Goal: Task Accomplishment & Management: Manage account settings

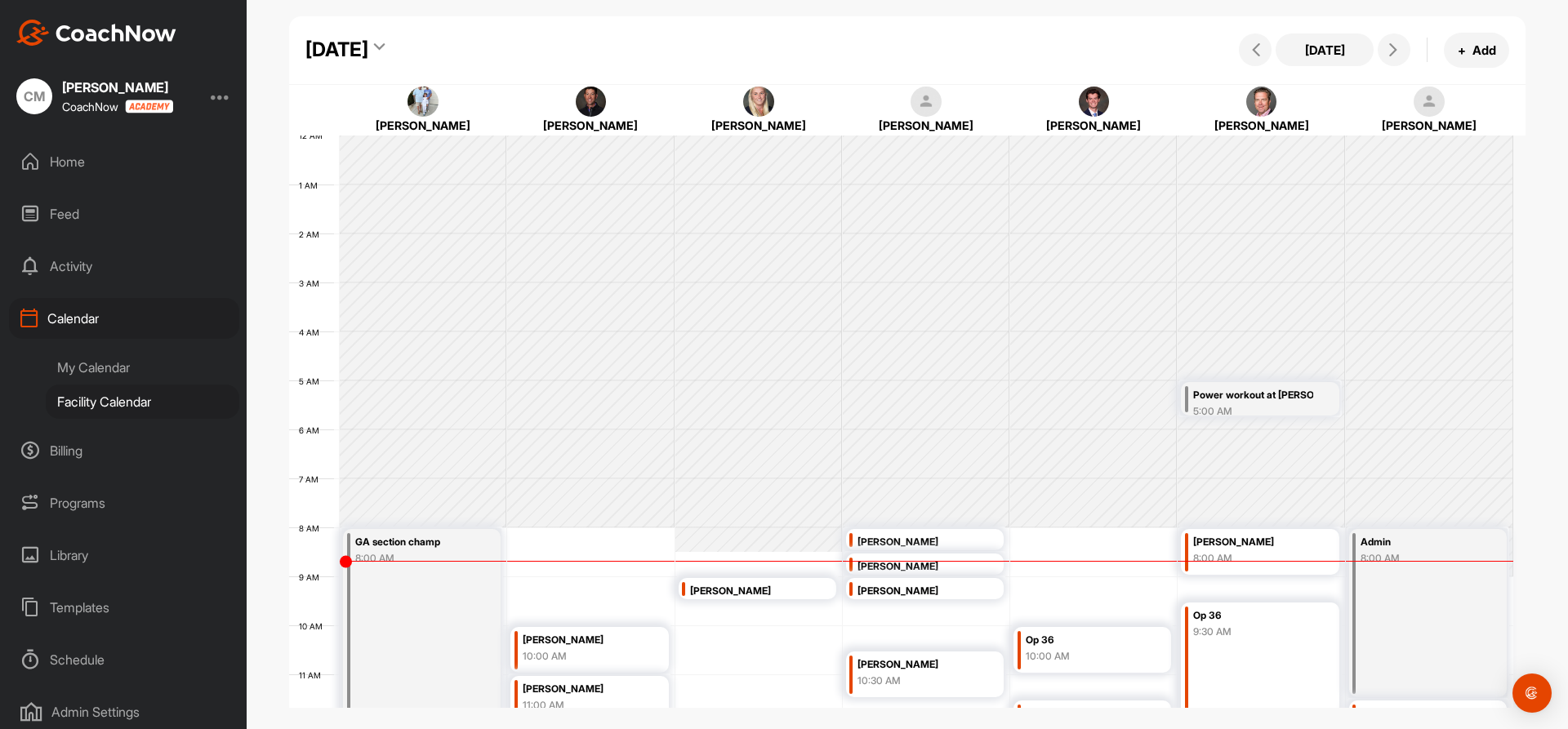
scroll to position [364, 0]
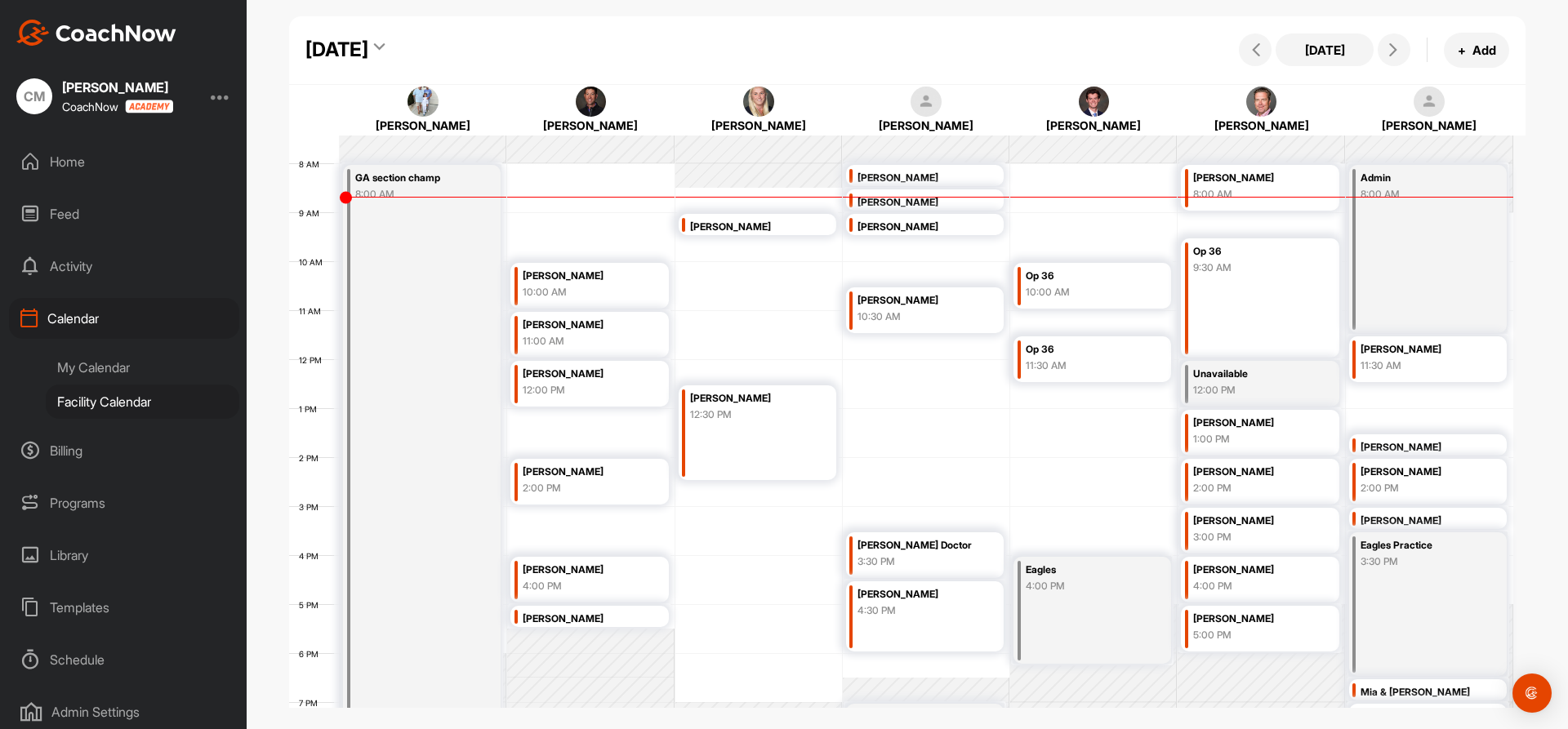
click at [1441, 219] on div "Admin 8:00 AM" at bounding box center [1428, 249] width 158 height 168
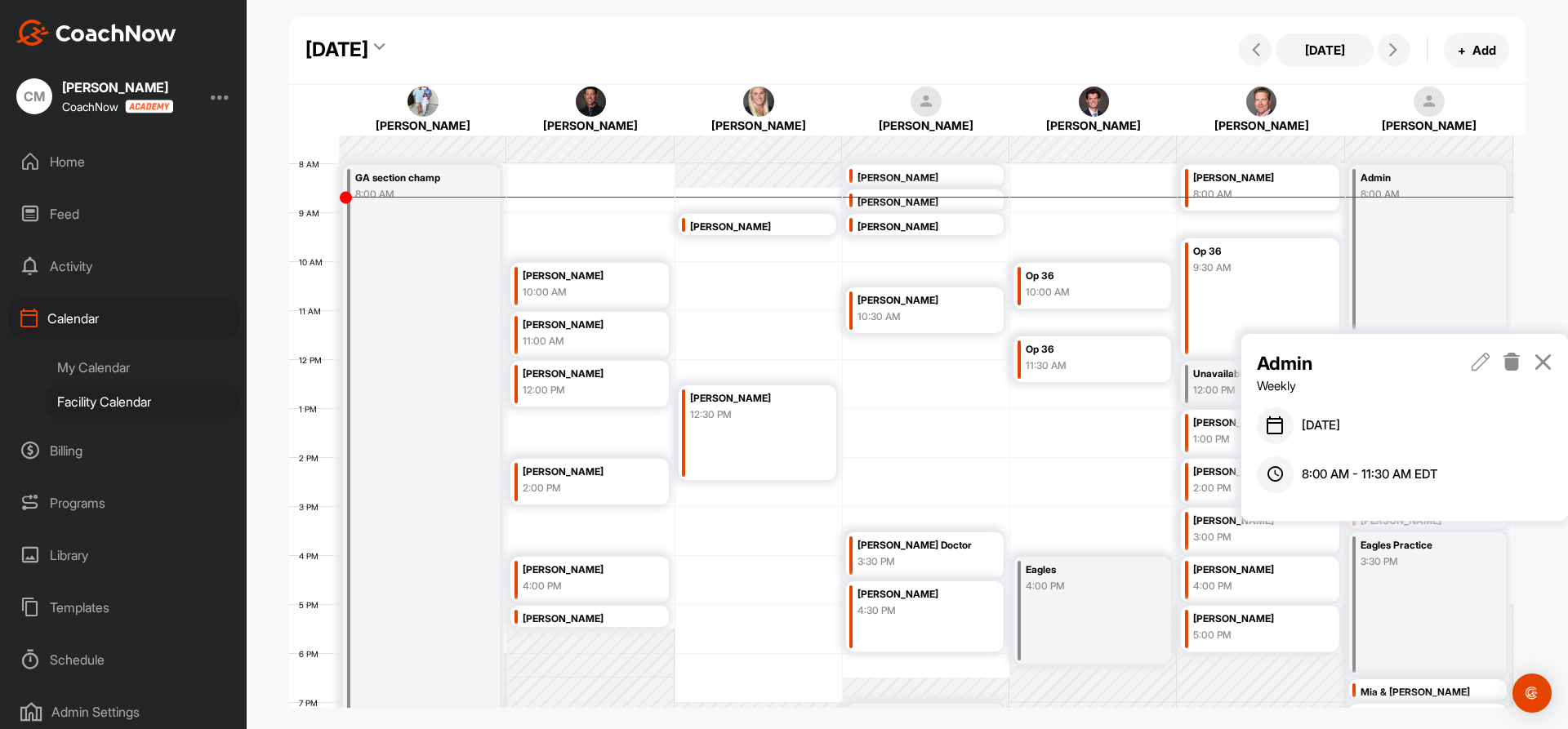
click at [1481, 355] on icon at bounding box center [1481, 362] width 19 height 18
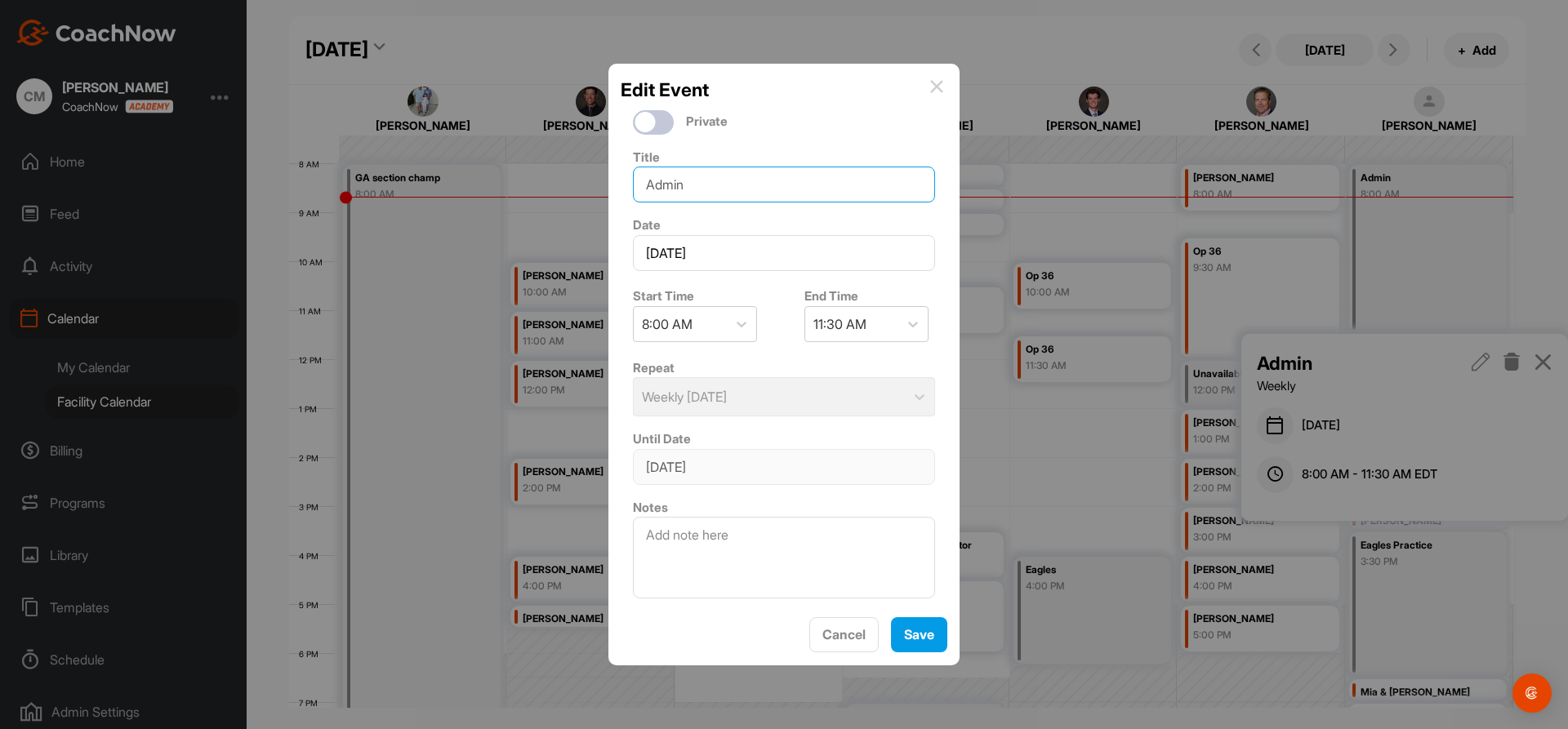
drag, startPoint x: 687, startPoint y: 185, endPoint x: 477, endPoint y: 181, distance: 210.0
click at [478, 181] on div "Edit Event Private Title Admin Date [DATE] Start Time 8:00 AM End Time 11:30 AM…" at bounding box center [784, 364] width 1568 height 729
type input "DF"
click at [750, 327] on div at bounding box center [740, 323] width 29 height 29
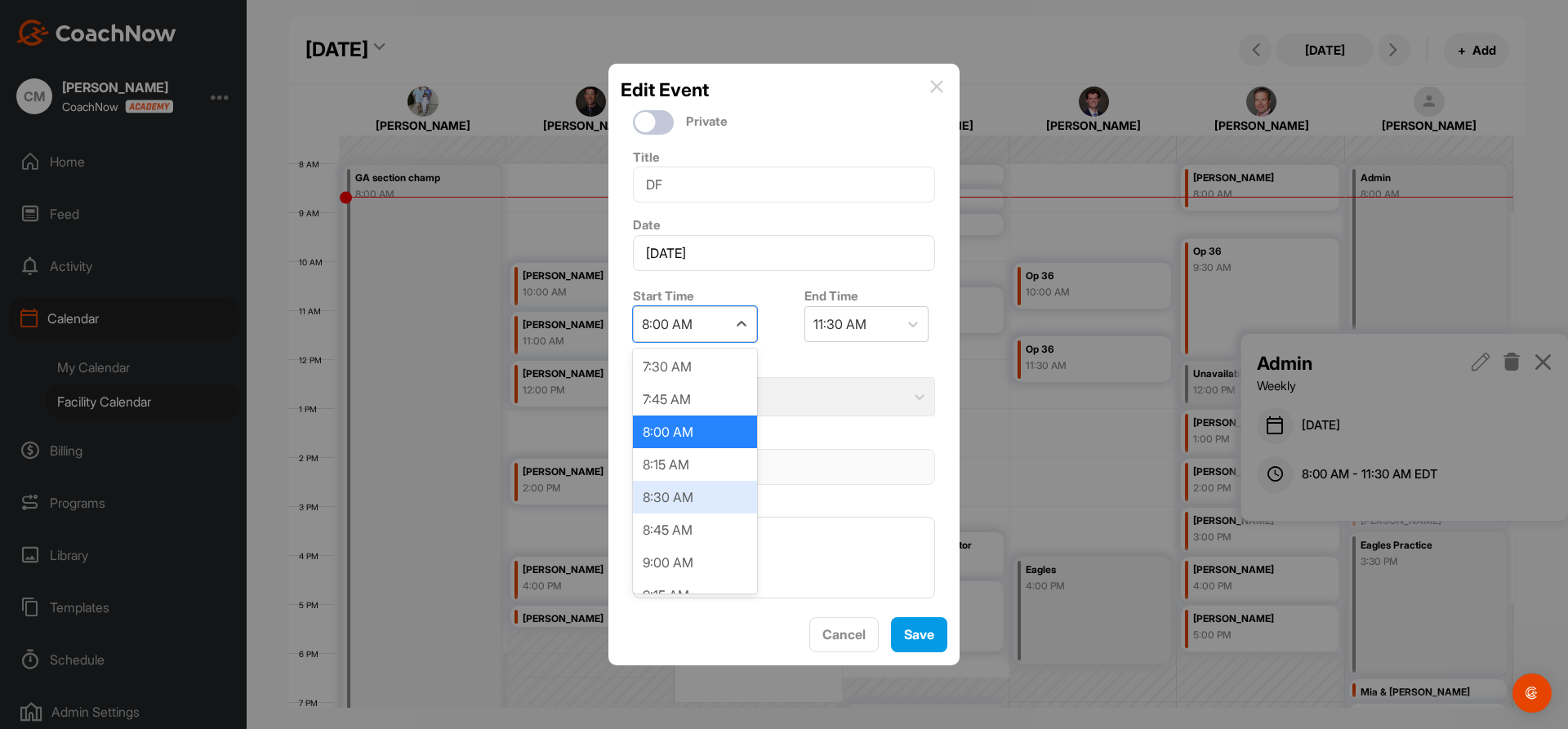
scroll to position [1010, 0]
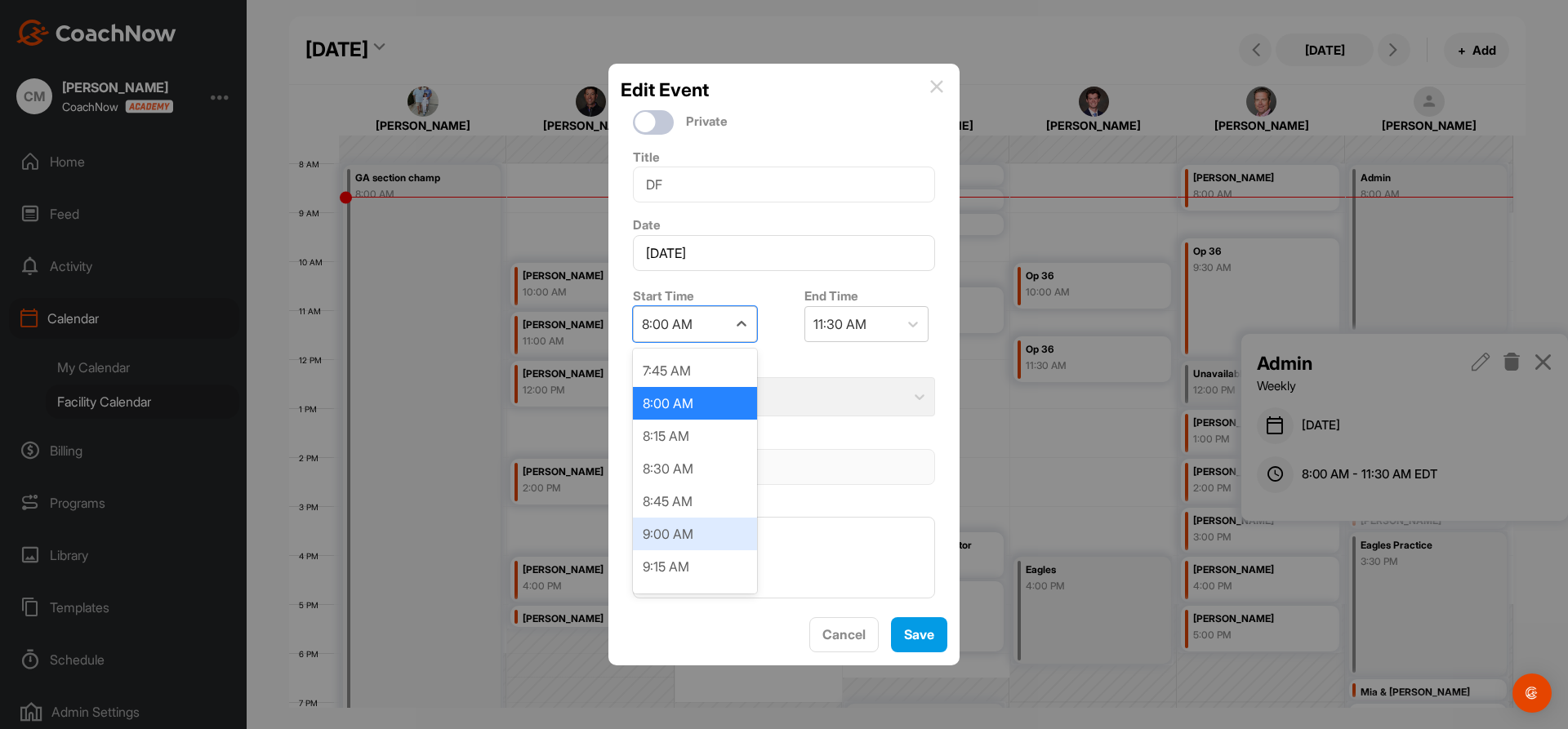
click at [673, 544] on div "9:00 AM" at bounding box center [695, 533] width 124 height 32
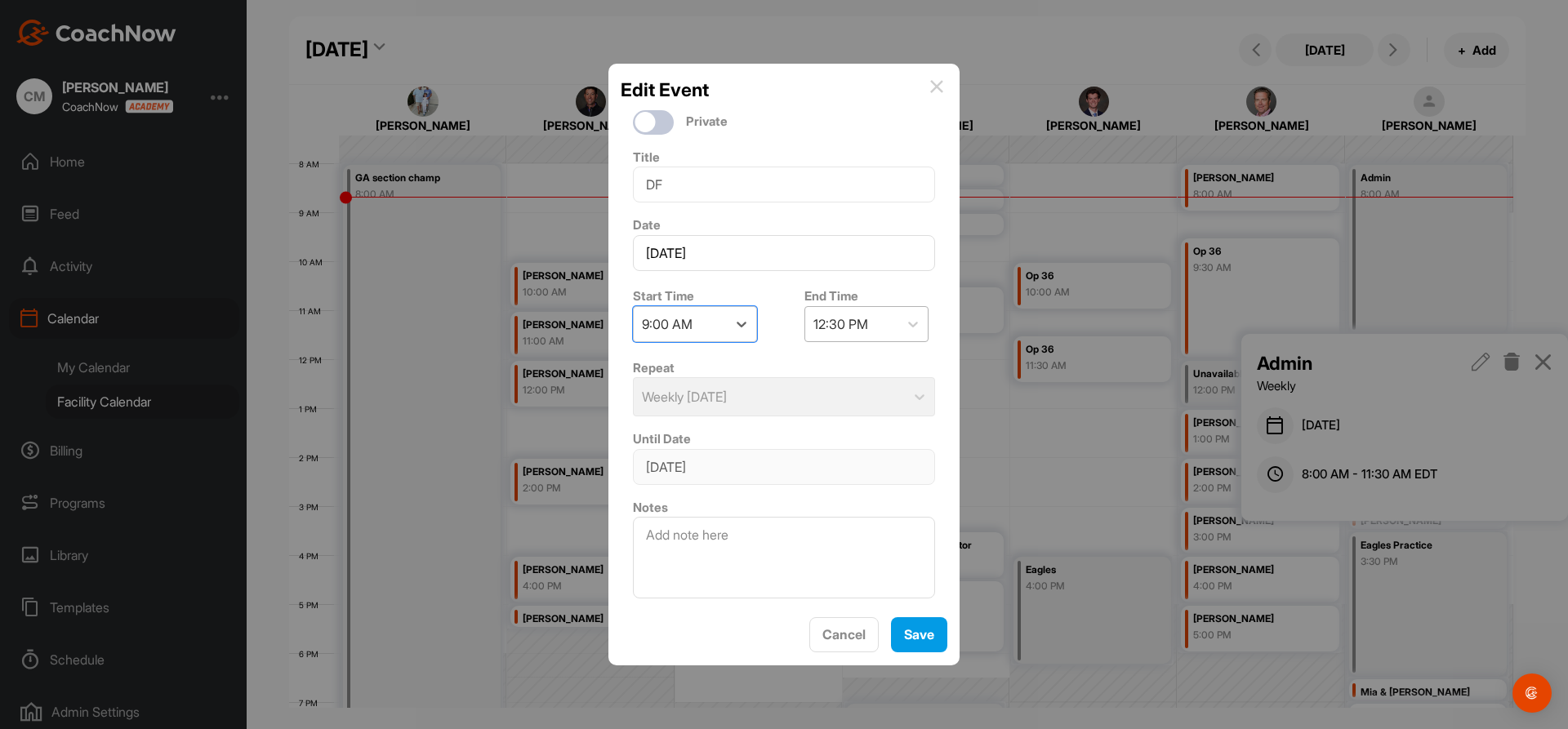
click at [847, 316] on div "12:30 PM" at bounding box center [841, 324] width 55 height 20
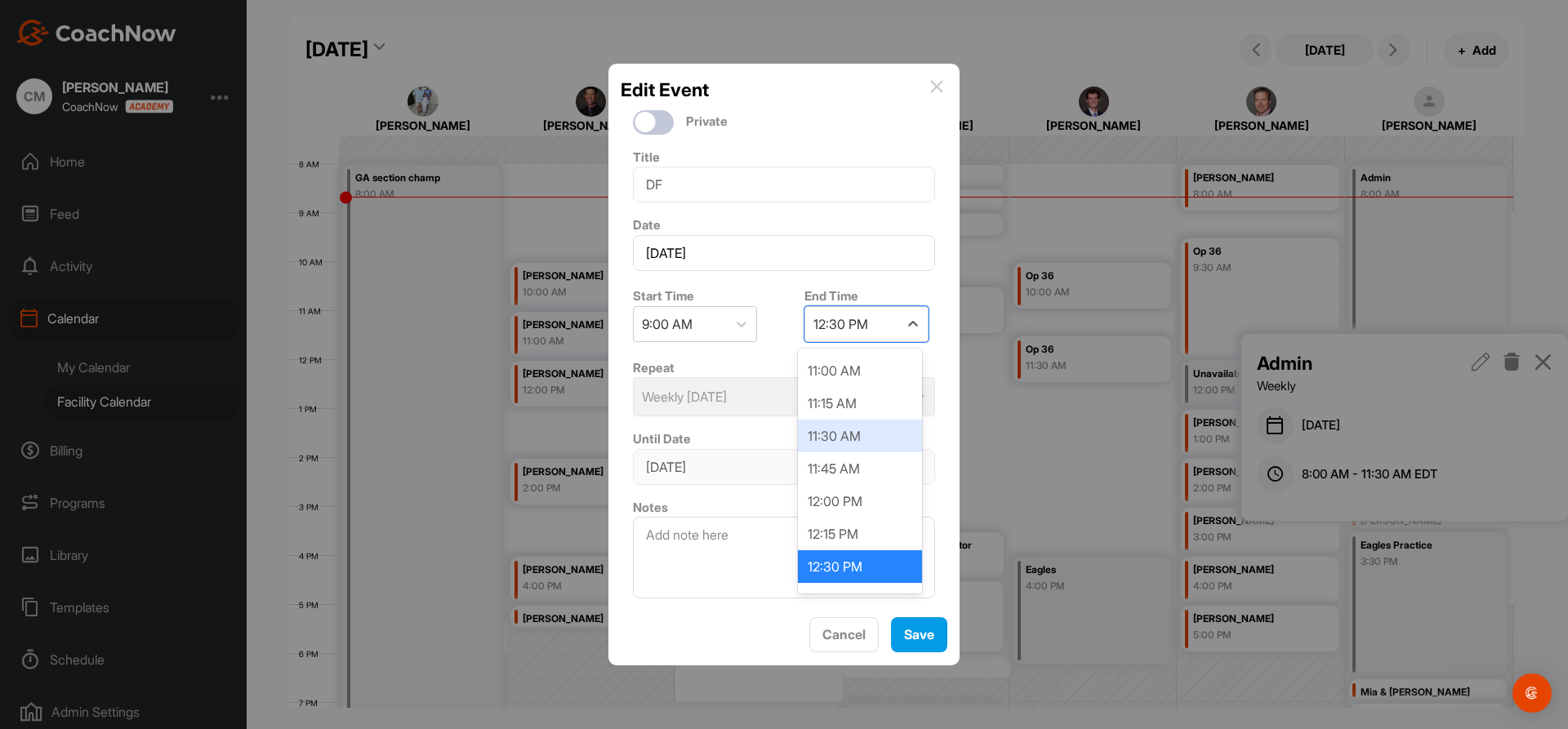
click at [856, 427] on div "11:30 AM" at bounding box center [860, 435] width 124 height 32
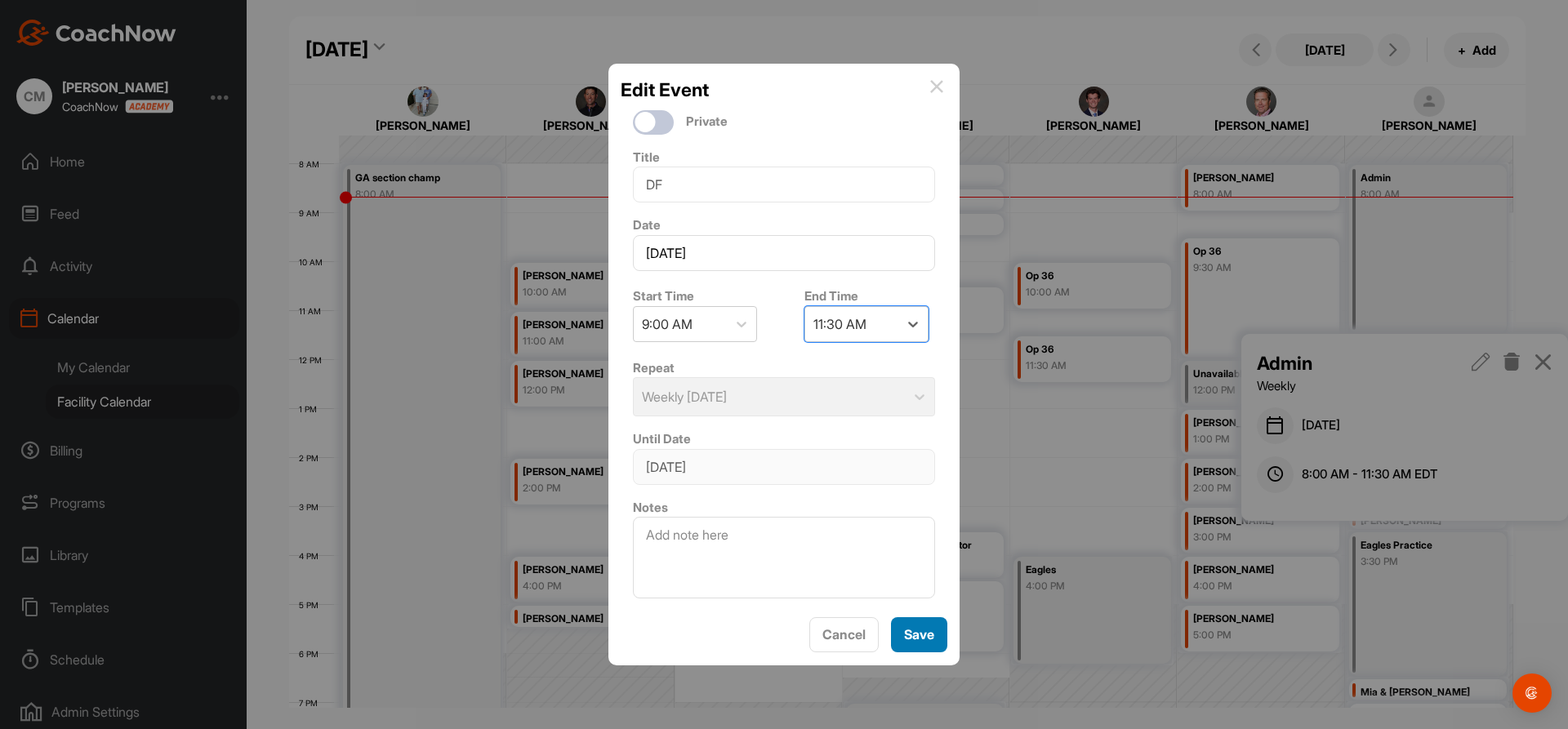
click at [925, 642] on button "Save" at bounding box center [919, 634] width 56 height 35
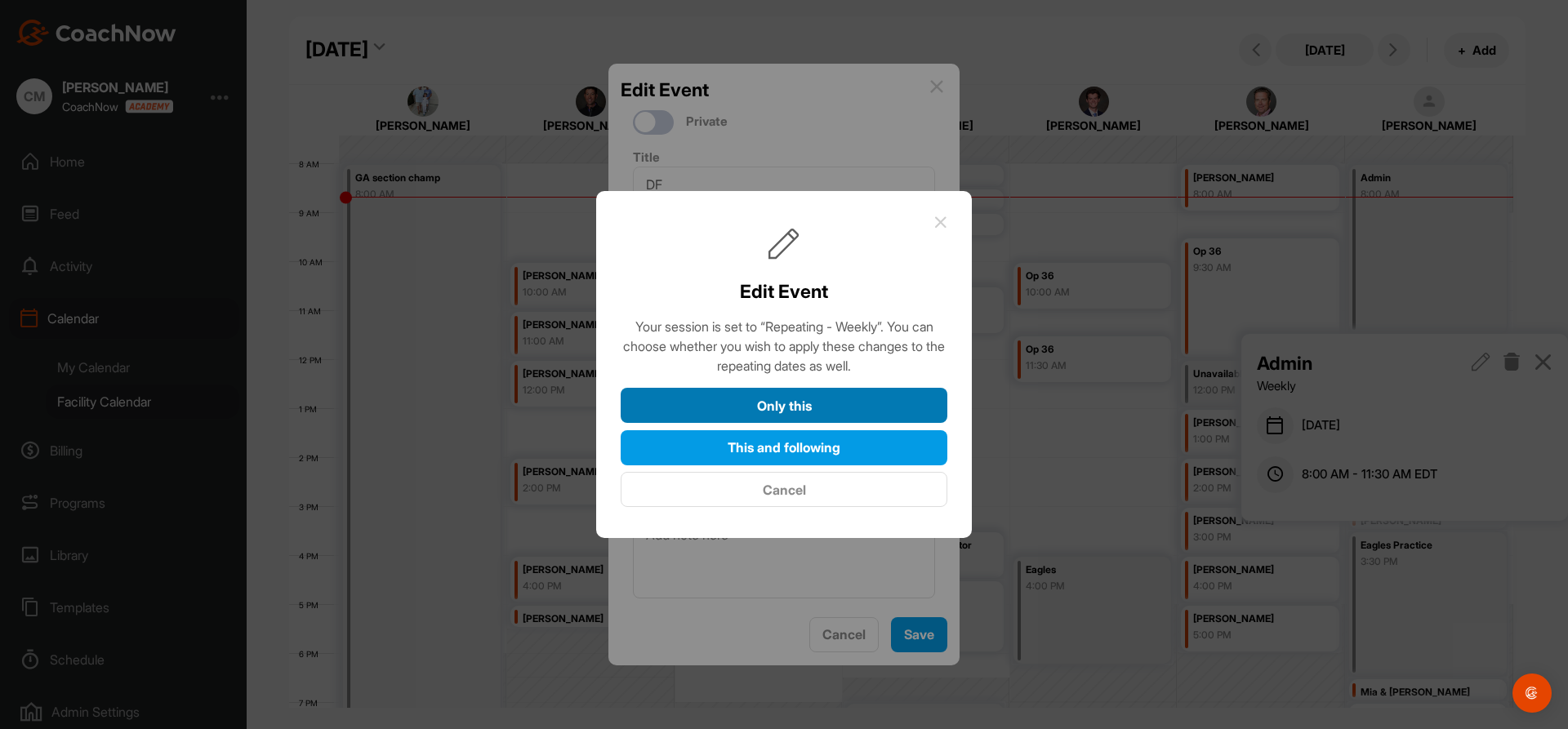
click at [830, 397] on button "Only this" at bounding box center [784, 406] width 327 height 35
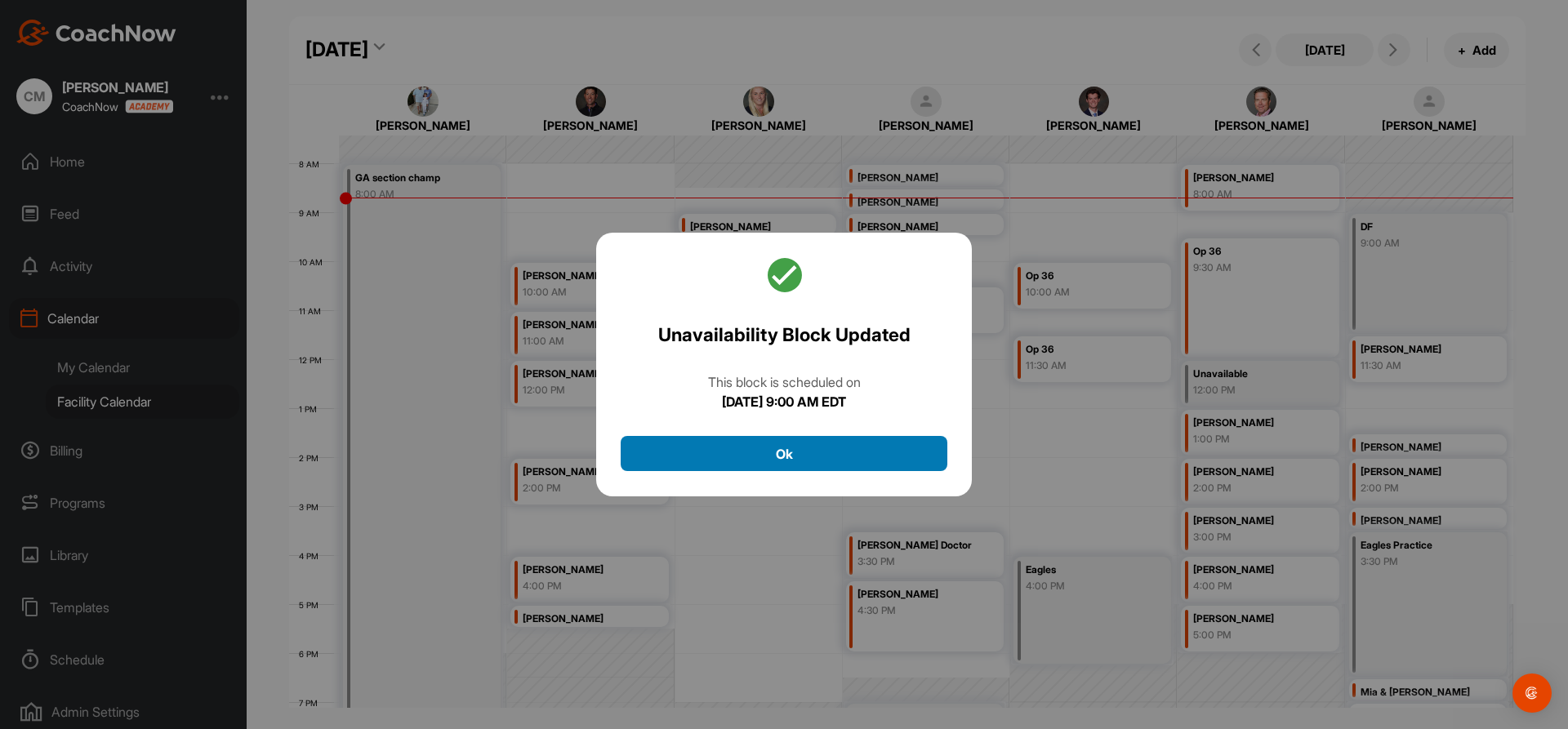
click at [808, 440] on button "Ok" at bounding box center [784, 454] width 327 height 35
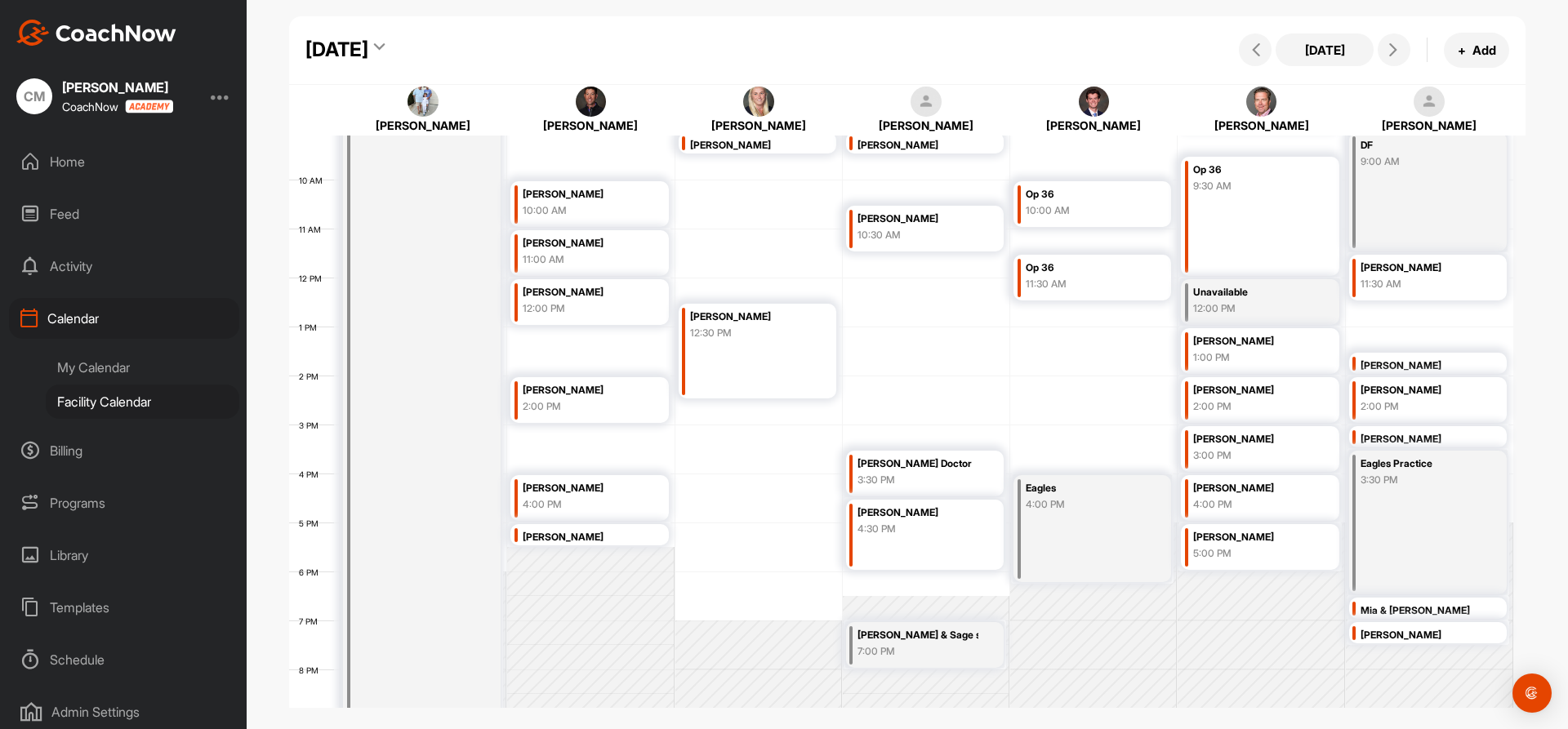
scroll to position [364, 0]
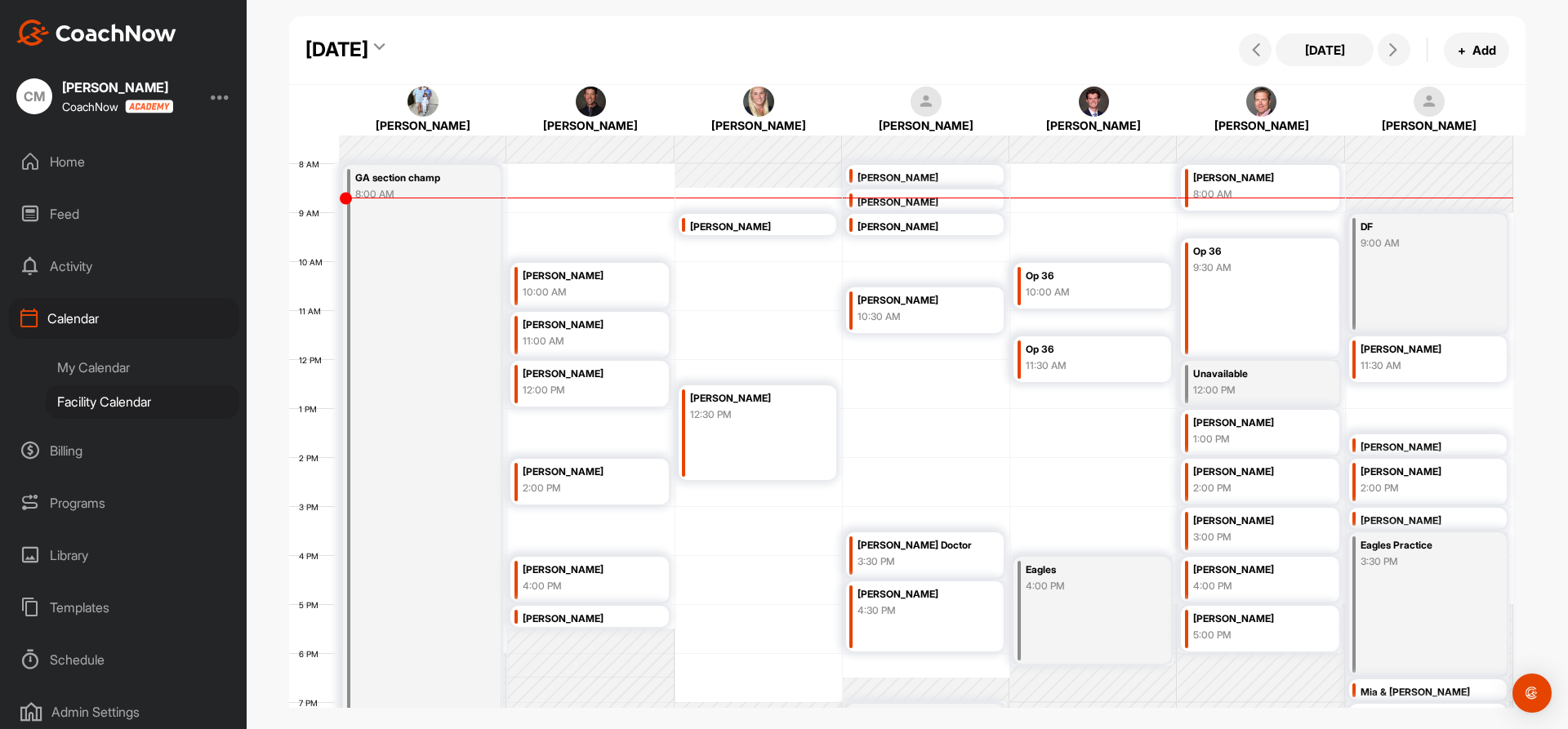
click at [106, 366] on div "My Calendar" at bounding box center [142, 367] width 193 height 34
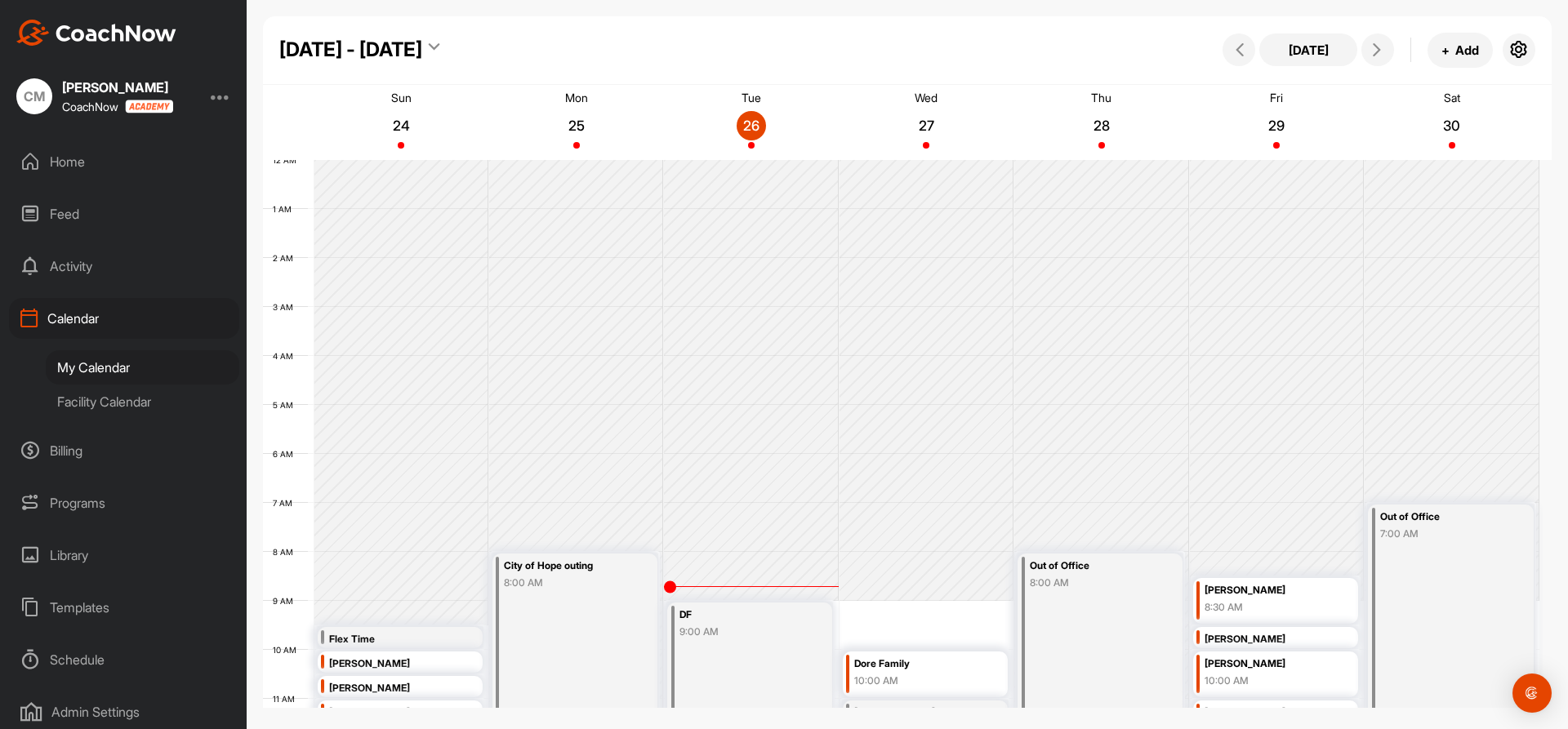
scroll to position [283, 0]
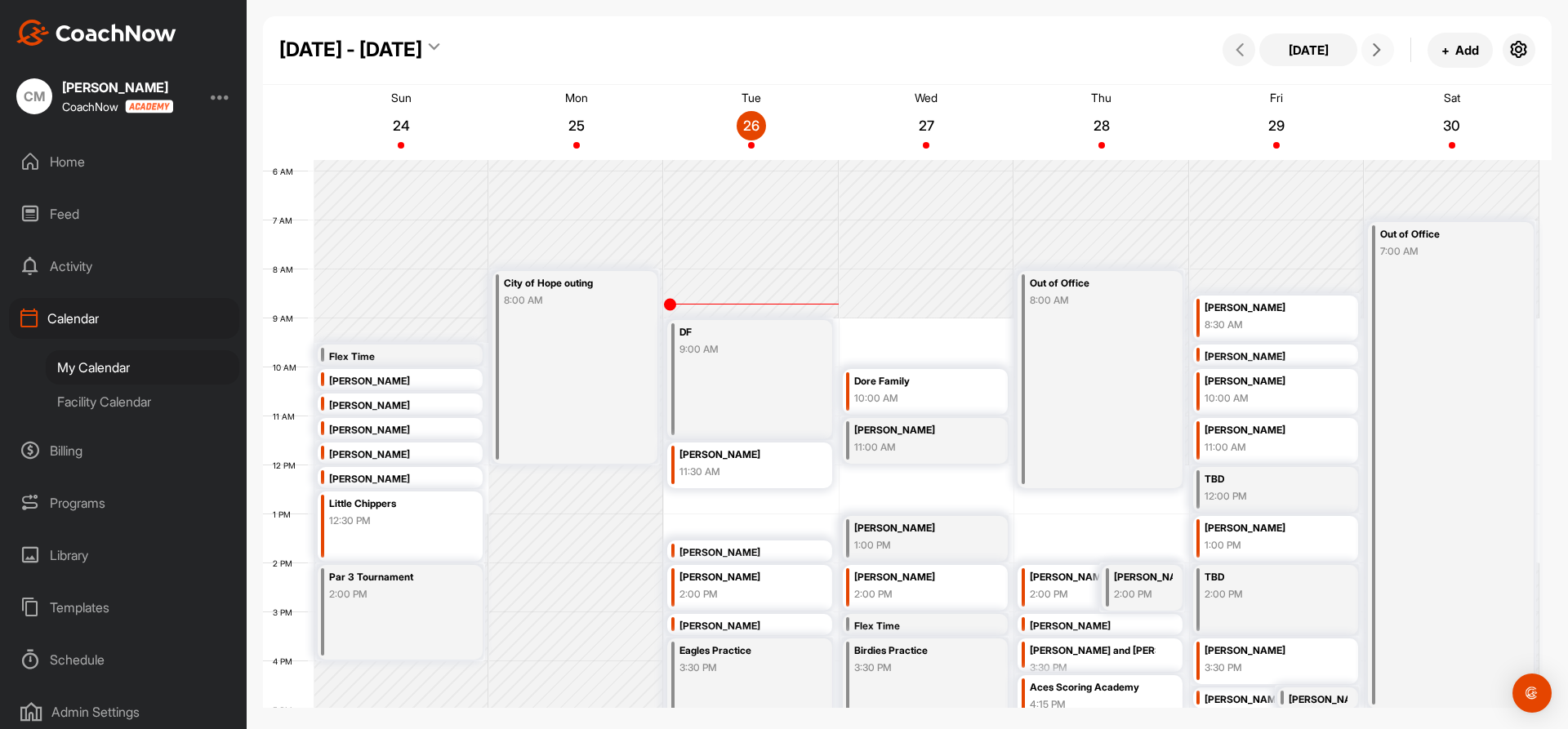
click at [1381, 59] on button at bounding box center [1377, 49] width 32 height 32
